Goal: Task Accomplishment & Management: Manage account settings

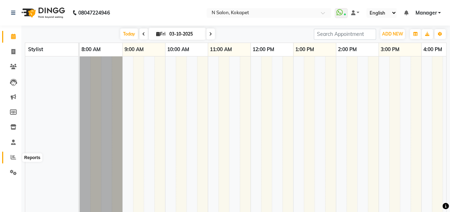
click at [13, 158] on icon at bounding box center [13, 157] width 5 height 5
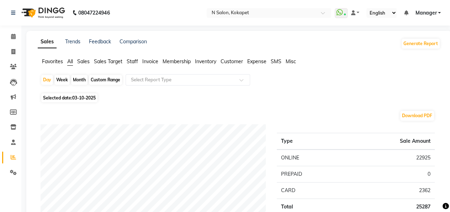
click at [116, 60] on span "Sales Target" at bounding box center [108, 61] width 28 height 6
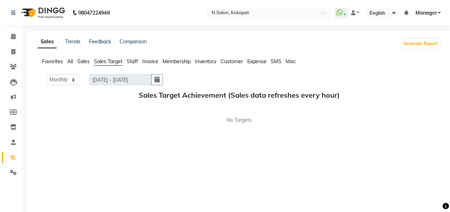
click at [140, 61] on ul "Favorites All Sales Sales Target Staff Invoice Membership Inventory Customer Ex…" at bounding box center [239, 62] width 402 height 8
click at [132, 63] on span "Staff" at bounding box center [132, 61] width 11 height 6
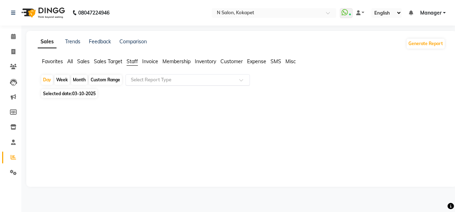
click at [156, 79] on input "text" at bounding box center [180, 79] width 102 height 7
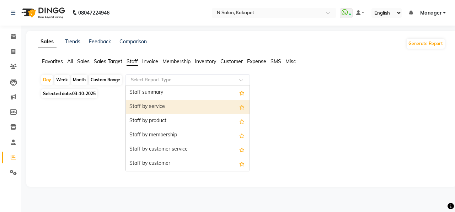
click at [166, 107] on div "Staff by service" at bounding box center [188, 107] width 124 height 14
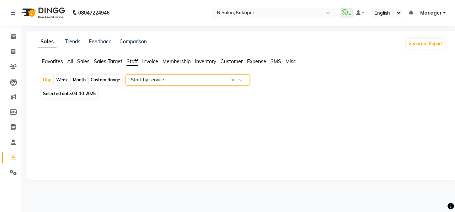
click at [200, 80] on input "text" at bounding box center [180, 79] width 102 height 7
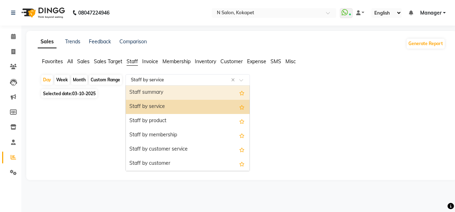
click at [194, 96] on div "Staff summary" at bounding box center [188, 93] width 124 height 14
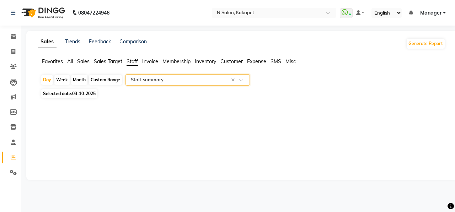
click at [80, 79] on div "Month" at bounding box center [79, 80] width 16 height 10
select select "10"
select select "2025"
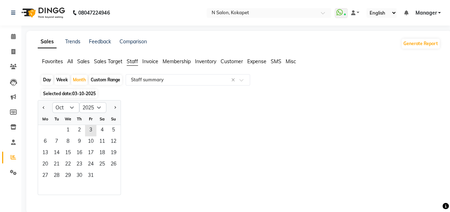
click at [70, 125] on div "We" at bounding box center [67, 118] width 11 height 11
click at [70, 128] on span "1" at bounding box center [67, 130] width 11 height 11
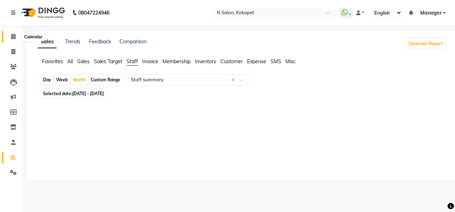
click at [13, 36] on icon at bounding box center [13, 36] width 5 height 5
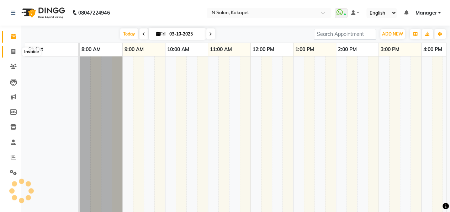
click at [14, 49] on icon at bounding box center [13, 51] width 4 height 5
select select "7256"
select select "service"
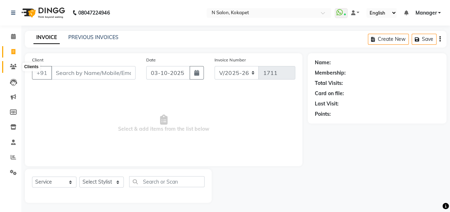
click at [15, 65] on icon at bounding box center [13, 66] width 7 height 5
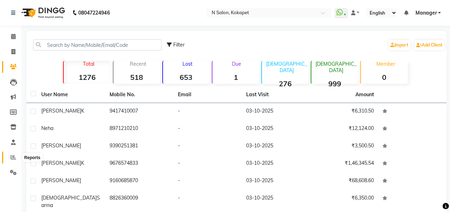
click at [13, 159] on icon at bounding box center [13, 157] width 5 height 5
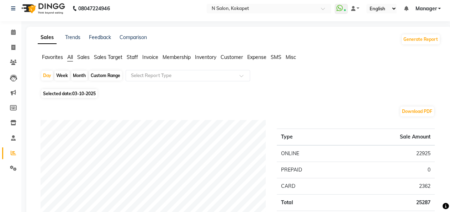
scroll to position [4, 0]
click at [133, 60] on span "Staff" at bounding box center [132, 57] width 11 height 6
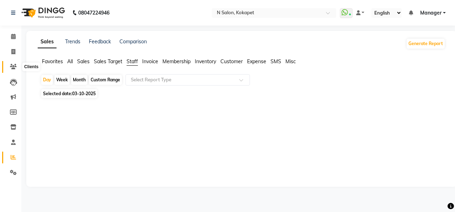
click at [16, 67] on span at bounding box center [13, 67] width 12 height 8
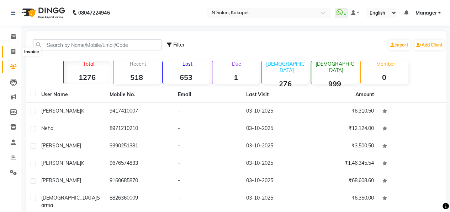
click at [14, 54] on span at bounding box center [13, 52] width 12 height 8
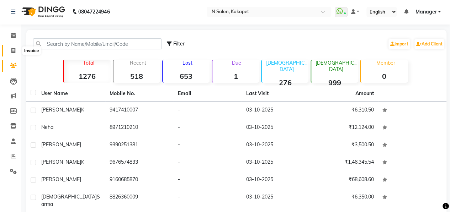
select select "service"
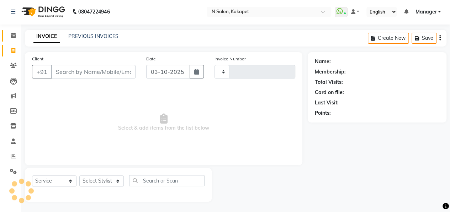
type input "1711"
select select "7256"
click at [14, 33] on icon at bounding box center [13, 35] width 5 height 5
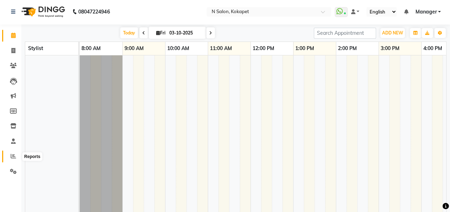
click at [13, 154] on icon at bounding box center [13, 156] width 5 height 5
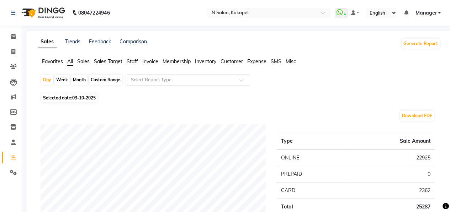
click at [132, 64] on span "Staff" at bounding box center [132, 61] width 11 height 6
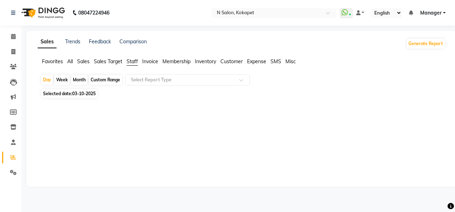
click at [73, 61] on span "All" at bounding box center [70, 61] width 6 height 6
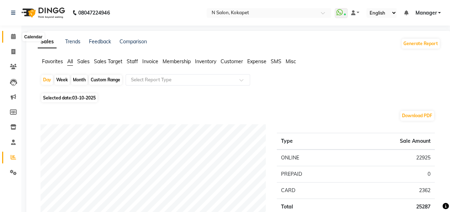
click at [13, 39] on span at bounding box center [13, 37] width 12 height 8
